Goal: Transaction & Acquisition: Purchase product/service

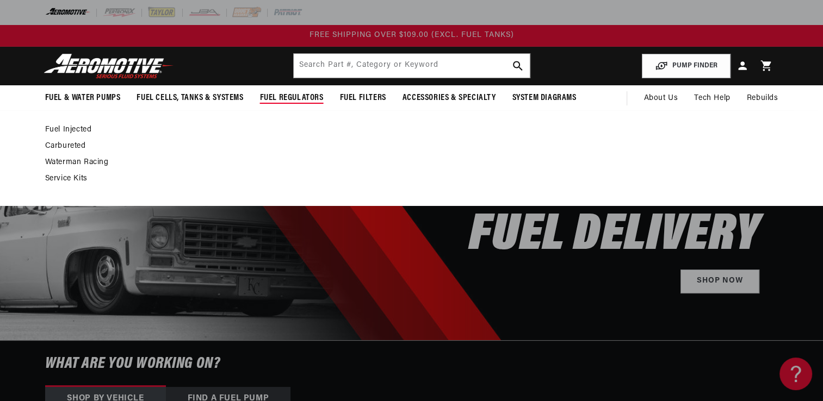
click at [83, 126] on link "Fuel Injected" at bounding box center [406, 130] width 722 height 10
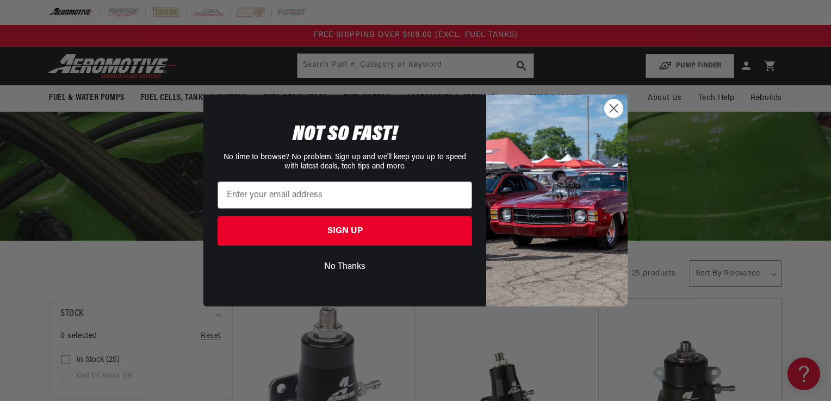
click at [618, 108] on circle "Close dialog" at bounding box center [614, 108] width 18 height 18
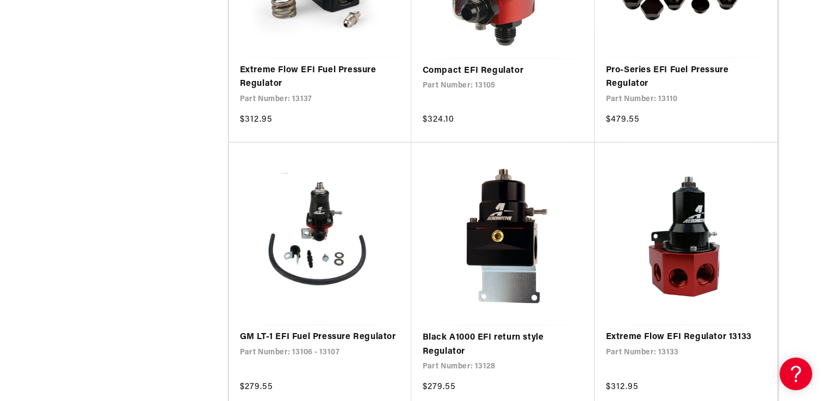
scroll to position [1536, 0]
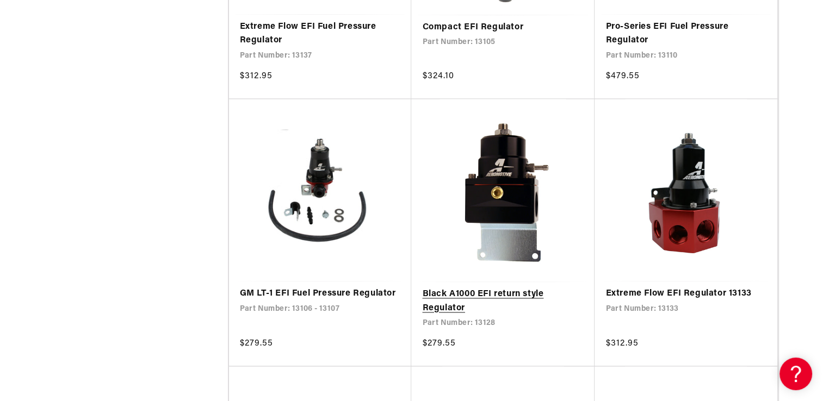
click at [513, 315] on link "Black A1000 EFI return style Regulator" at bounding box center [502, 302] width 161 height 28
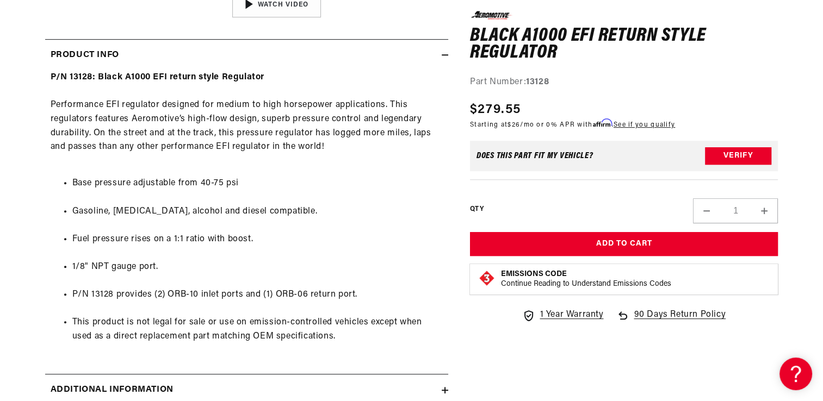
scroll to position [156, 0]
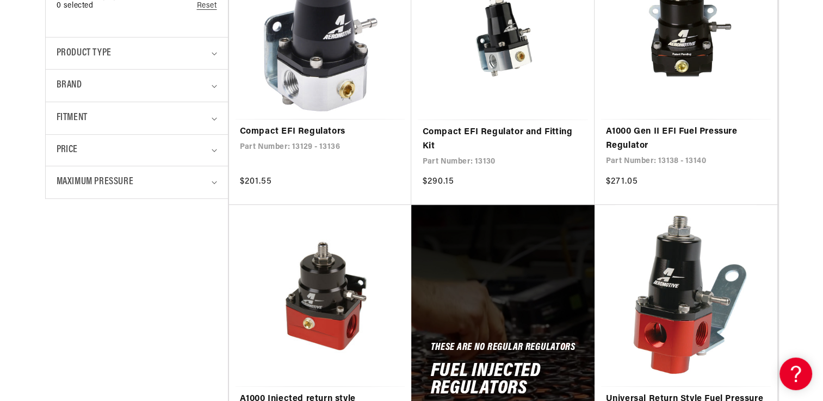
scroll to position [406, 0]
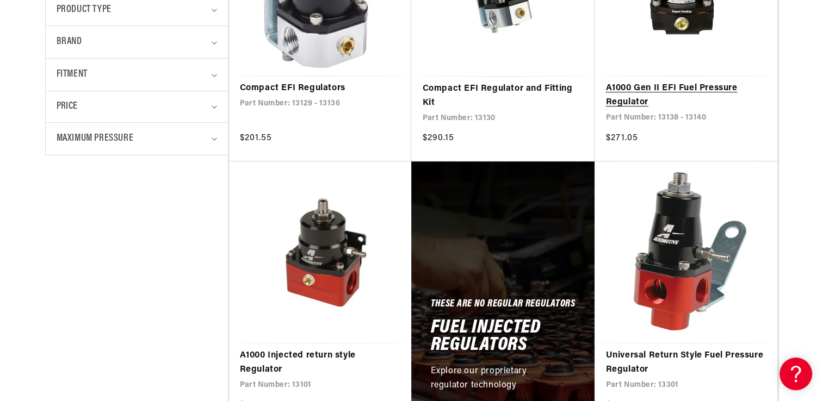
click at [701, 89] on link "A1000 Gen II EFI Fuel Pressure Regulator" at bounding box center [685, 96] width 161 height 28
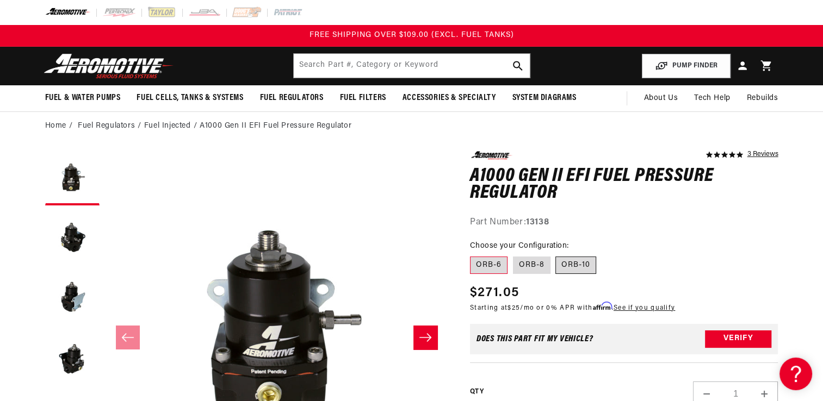
click at [575, 264] on label "ORB-10" at bounding box center [575, 265] width 41 height 17
click at [556, 255] on input "ORB-10" at bounding box center [556, 254] width 1 height 1
radio input "true"
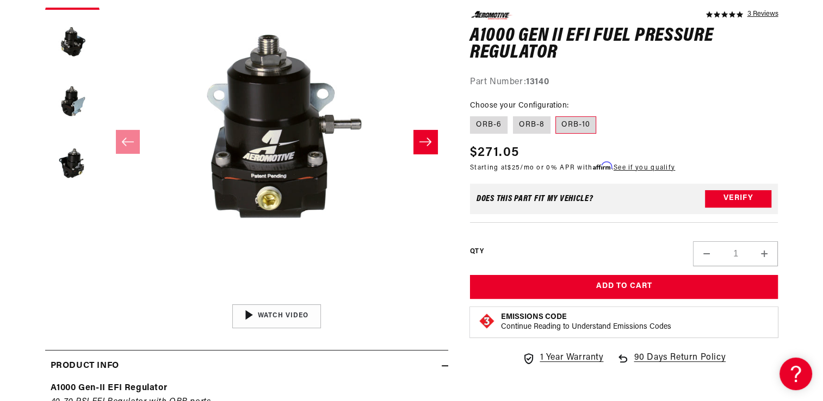
scroll to position [217, 0]
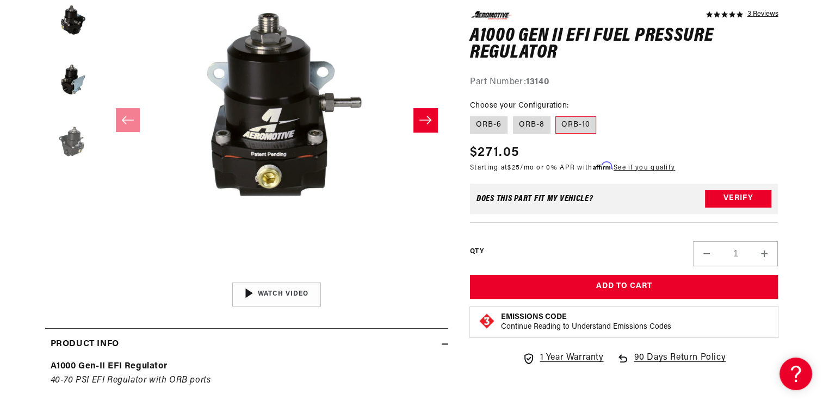
click at [72, 148] on button "Load image 4 in gallery view" at bounding box center [72, 140] width 54 height 54
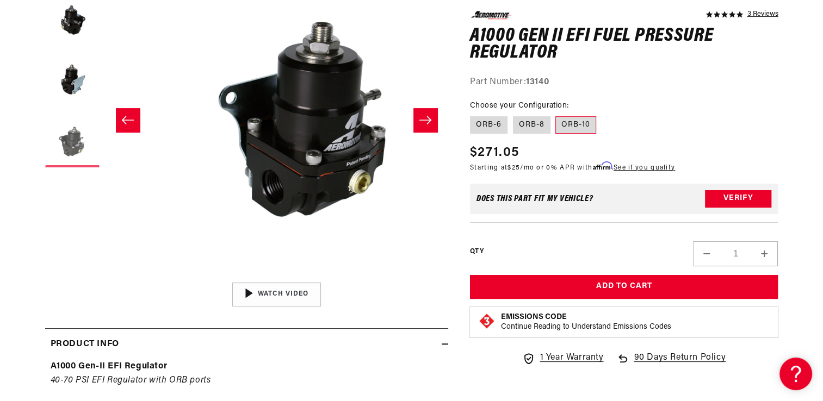
scroll to position [0, 1030]
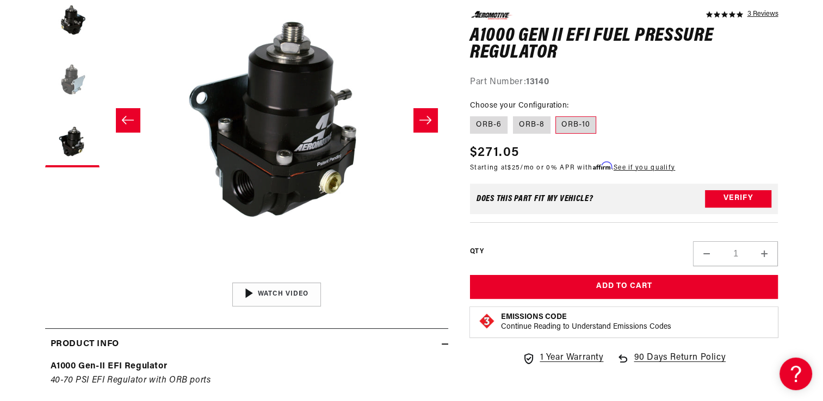
click at [74, 88] on button "Load image 3 in gallery view" at bounding box center [72, 80] width 54 height 54
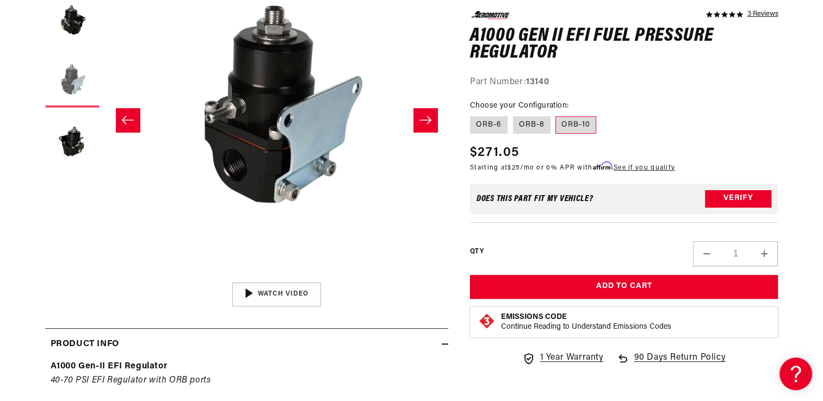
scroll to position [0, 687]
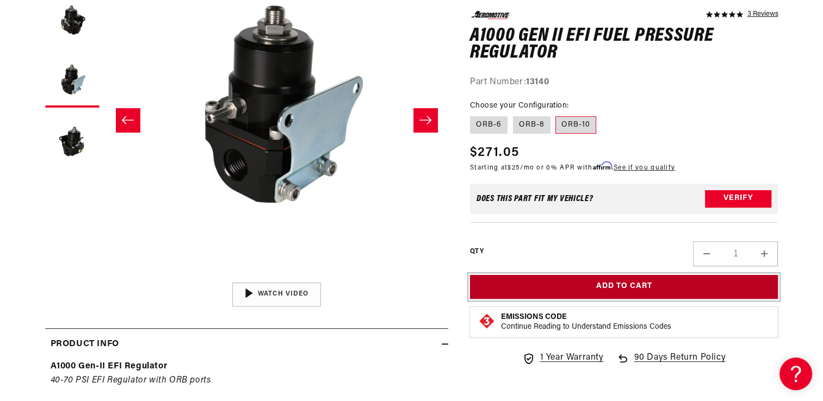
click at [593, 284] on button "Add to Cart" at bounding box center [624, 287] width 308 height 24
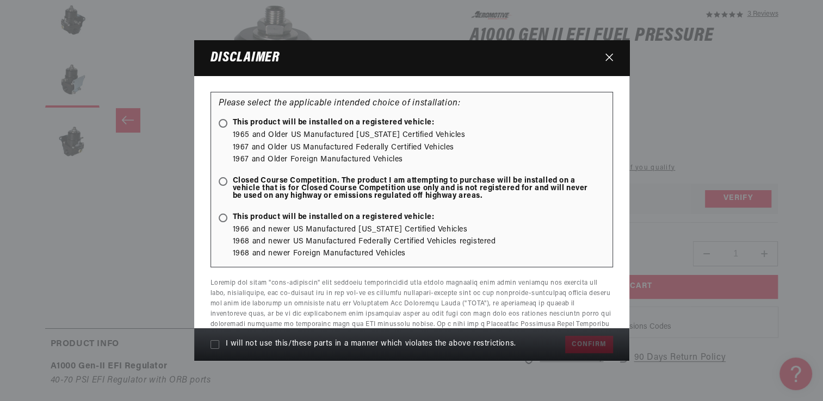
click at [223, 124] on ellipse at bounding box center [222, 123] width 5 height 5
click at [223, 124] on input "This product will be installed on a registered vehicle:" at bounding box center [224, 124] width 7 height 7
radio input "true"
click at [222, 182] on ellipse at bounding box center [222, 181] width 5 height 5
click at [222, 182] on input "Closed Course Competition. The product I am attempting to purchase will be inst…" at bounding box center [224, 182] width 7 height 7
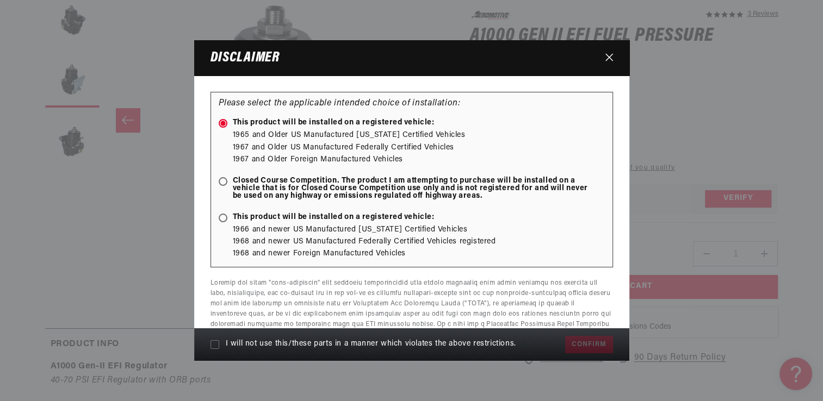
radio input "true"
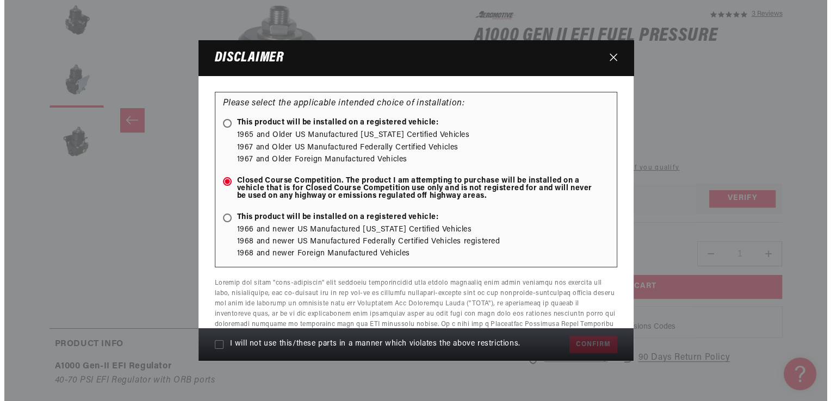
scroll to position [91, 0]
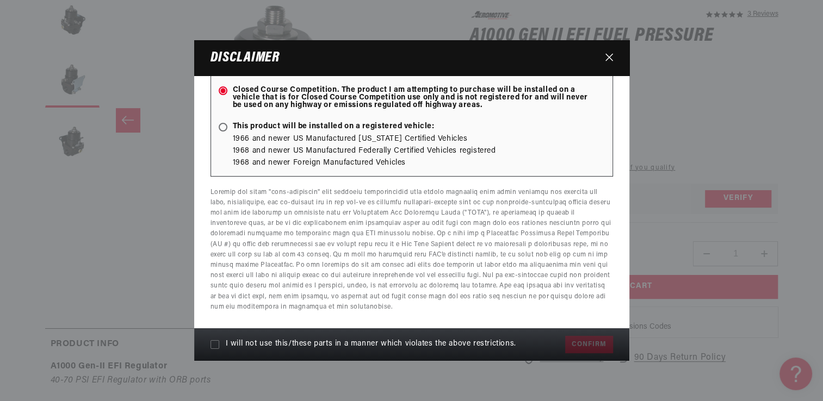
click at [598, 345] on div "I will not use this/these parts in a manner which violates the above restrictio…" at bounding box center [411, 344] width 435 height 33
click at [215, 343] on icon at bounding box center [214, 344] width 9 height 9
click at [215, 343] on input "I will not use this/these parts in a manner which violates the above restrictio…" at bounding box center [214, 344] width 9 height 9
checkbox input "true"
click at [582, 340] on button "Confirm" at bounding box center [588, 344] width 47 height 17
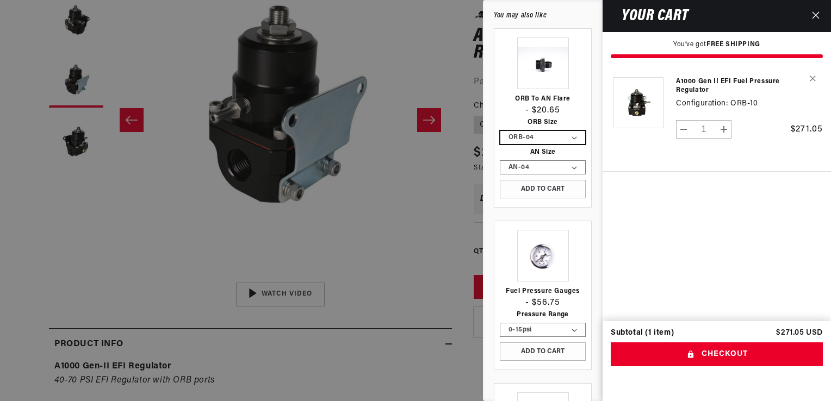
click at [564, 134] on select "ORB-04 ORB-06 ORB-08 ORB-10 ORB-12" at bounding box center [542, 137] width 85 height 13
